Goal: Information Seeking & Learning: Compare options

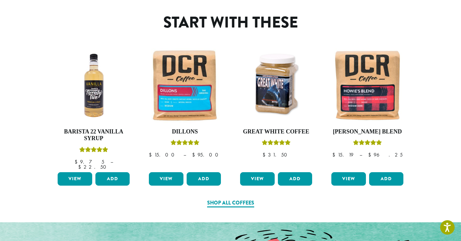
scroll to position [290, 0]
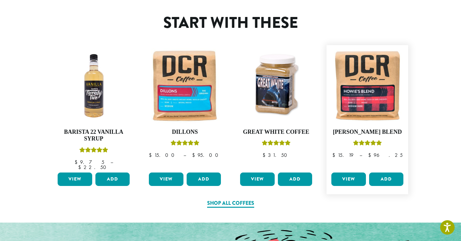
click at [347, 174] on link "View" at bounding box center [348, 179] width 35 height 13
click at [165, 173] on link "View" at bounding box center [166, 179] width 35 height 13
click at [350, 173] on link "View" at bounding box center [348, 179] width 35 height 13
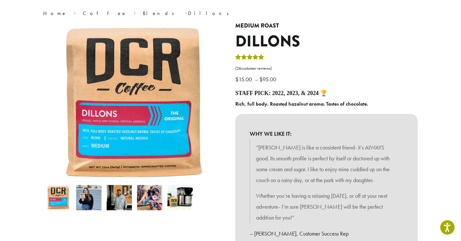
scroll to position [50, 0]
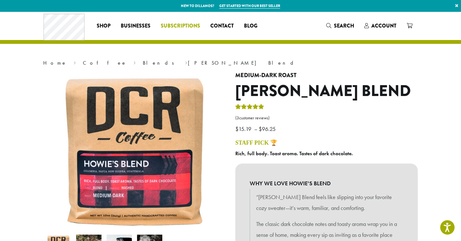
click at [177, 27] on span "Subscriptions" at bounding box center [180, 26] width 39 height 8
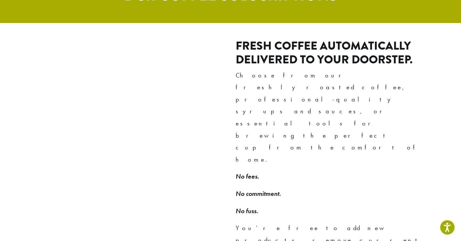
scroll to position [391, 0]
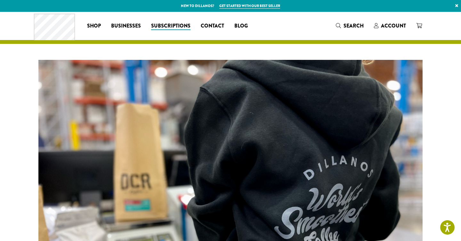
scroll to position [0, 0]
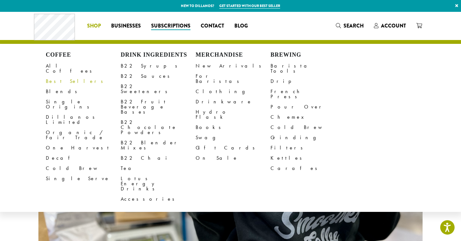
click at [61, 76] on link "Best Sellers" at bounding box center [83, 81] width 75 height 10
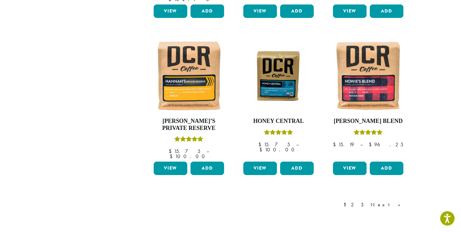
scroll to position [521, 0]
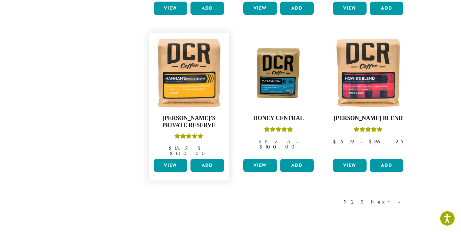
click at [162, 159] on link "View" at bounding box center [171, 165] width 34 height 13
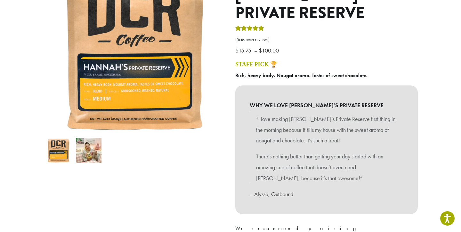
scroll to position [97, 0]
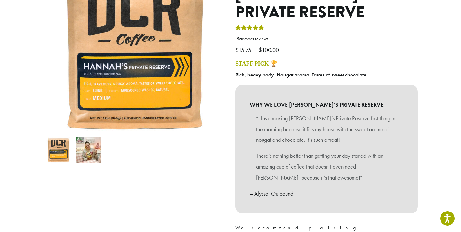
click at [90, 151] on img at bounding box center [88, 149] width 25 height 25
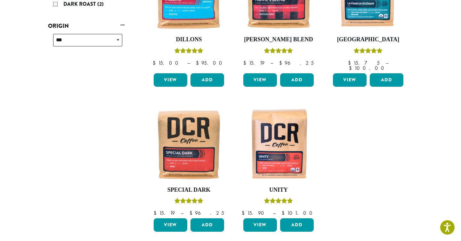
scroll to position [155, 0]
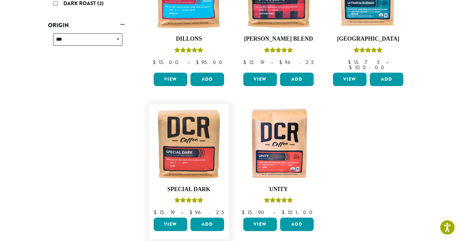
click at [174, 218] on link "View" at bounding box center [171, 224] width 34 height 13
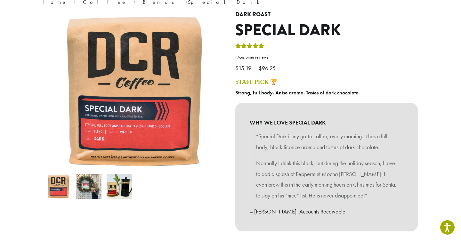
scroll to position [61, 0]
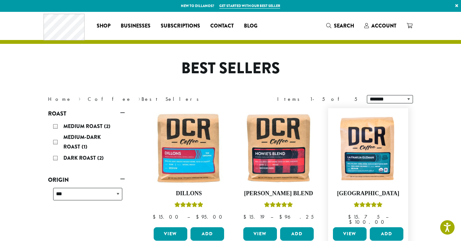
click at [350, 230] on link "View" at bounding box center [350, 233] width 34 height 13
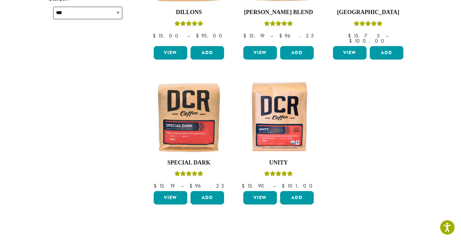
scroll to position [181, 0]
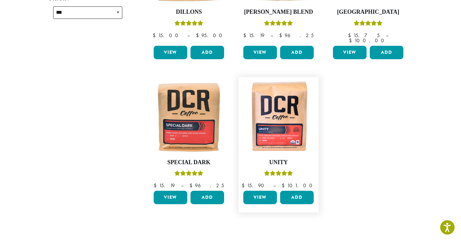
click at [260, 192] on link "View" at bounding box center [260, 197] width 34 height 13
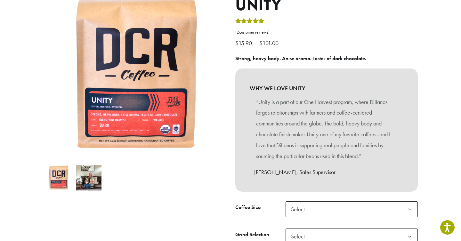
scroll to position [87, 0]
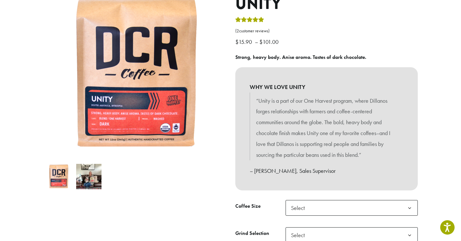
click at [88, 179] on img at bounding box center [88, 176] width 25 height 25
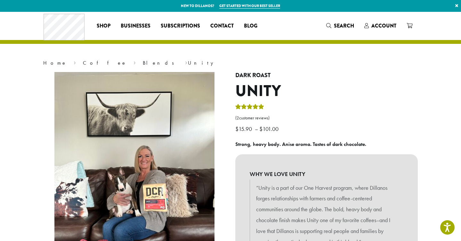
scroll to position [0, 0]
